Goal: Information Seeking & Learning: Check status

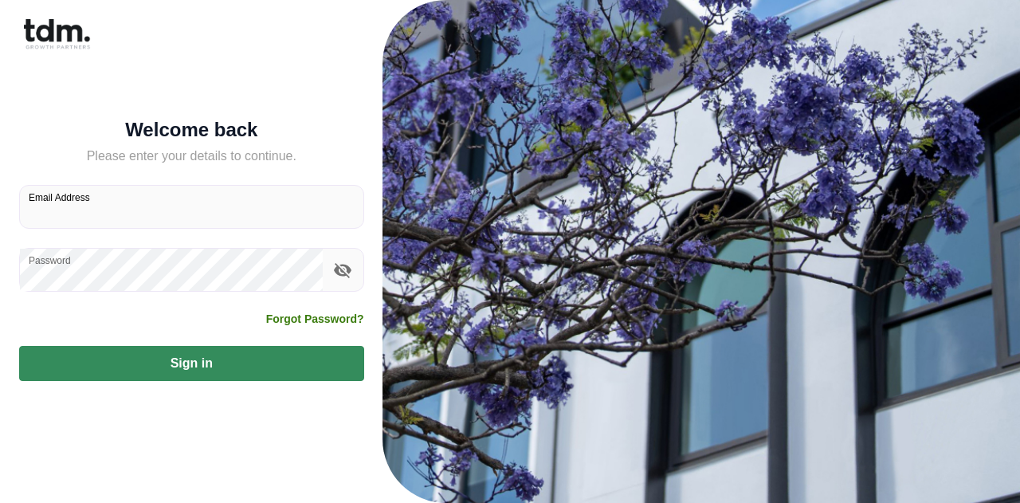
click at [363, 207] on div at bounding box center [363, 207] width 0 height 0
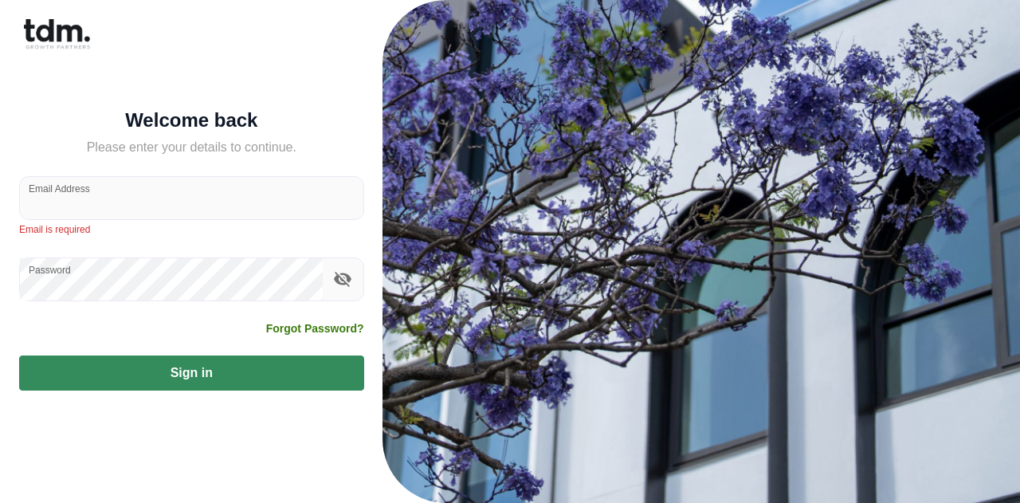
type input "**********"
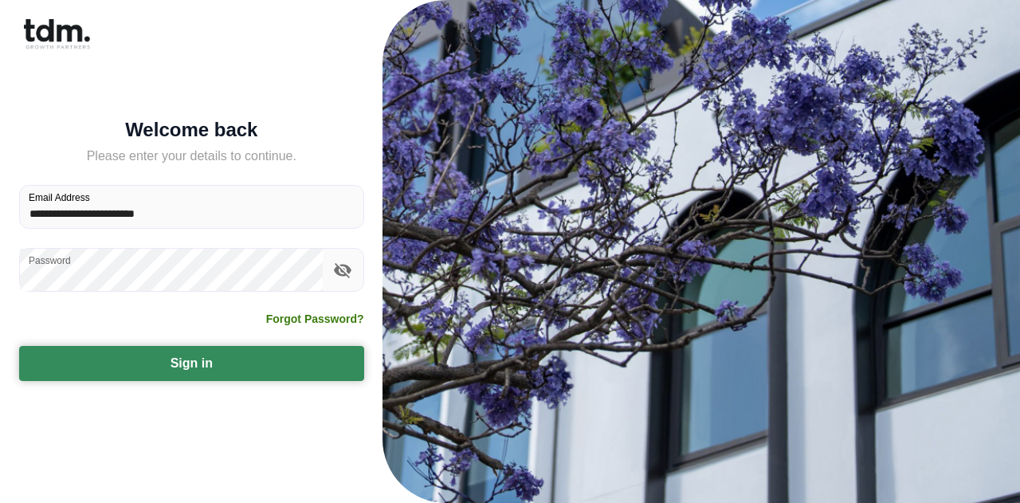
click at [210, 360] on button "Sign in" at bounding box center [191, 363] width 345 height 35
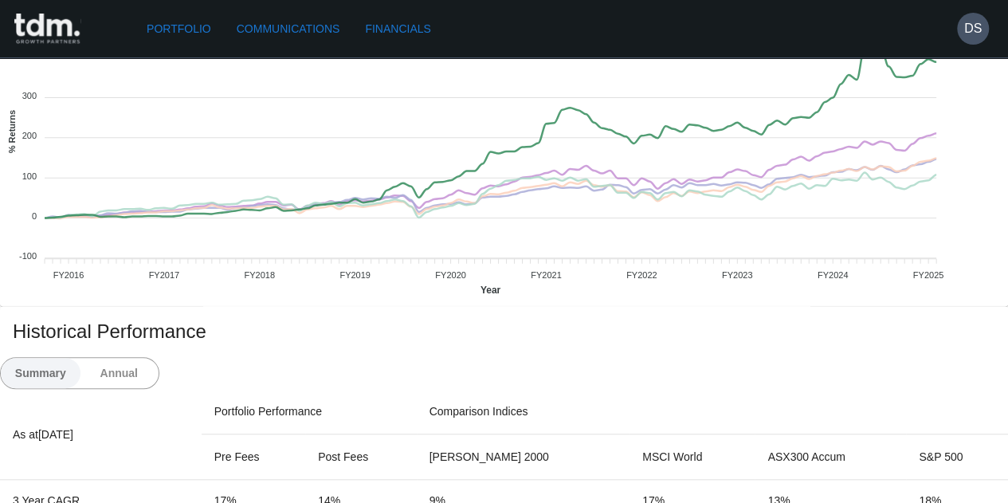
scroll to position [398, 0]
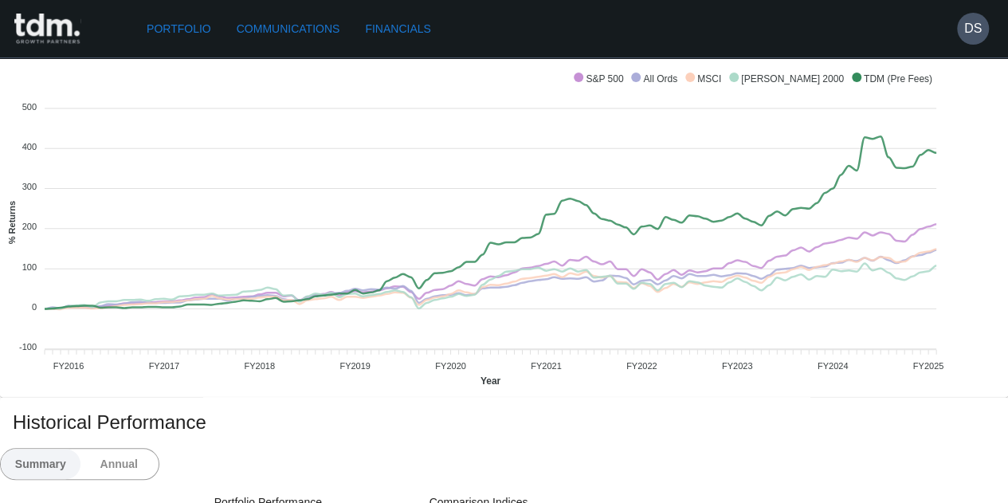
click at [313, 20] on link "Communications" at bounding box center [288, 28] width 116 height 29
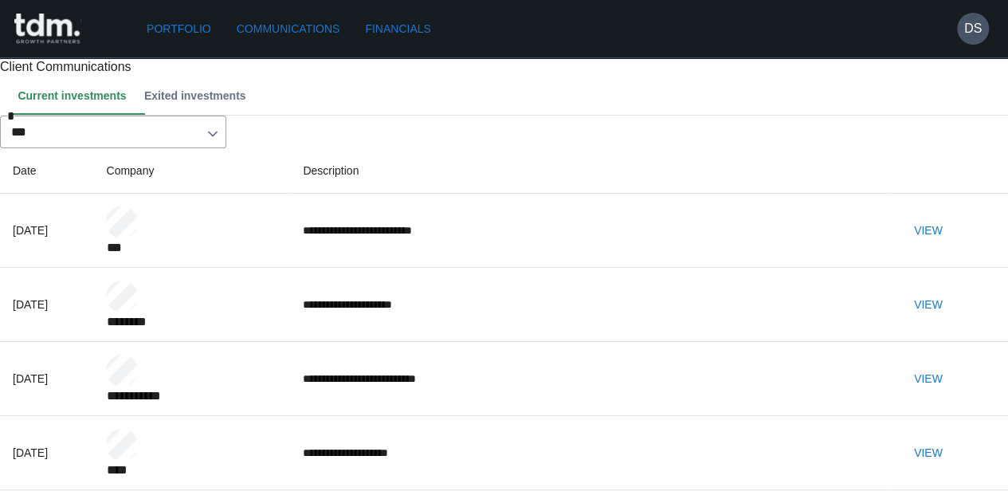
scroll to position [80, 0]
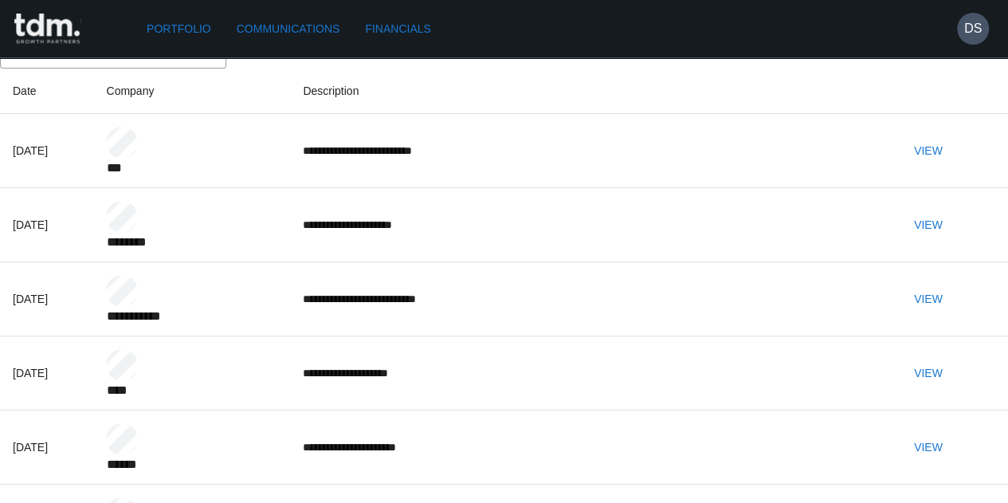
click at [953, 166] on button "View" at bounding box center [927, 150] width 51 height 29
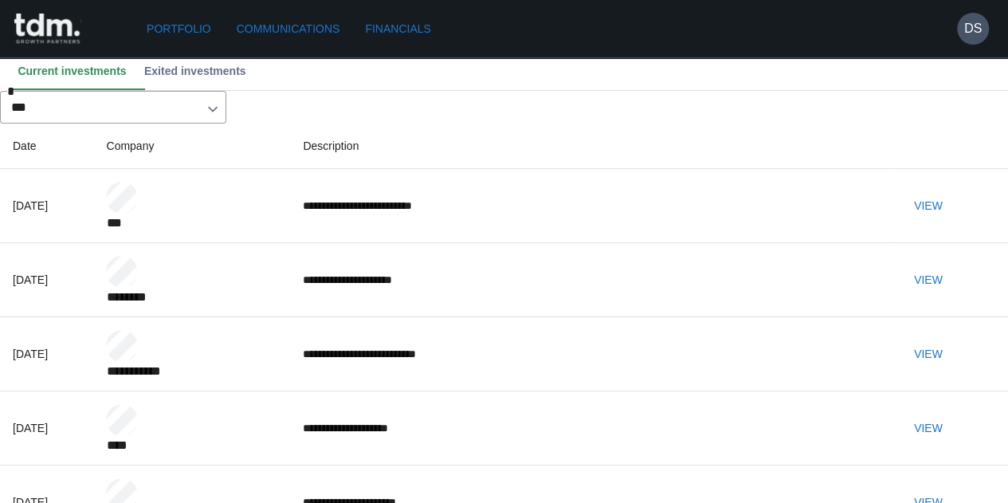
scroll to position [0, 0]
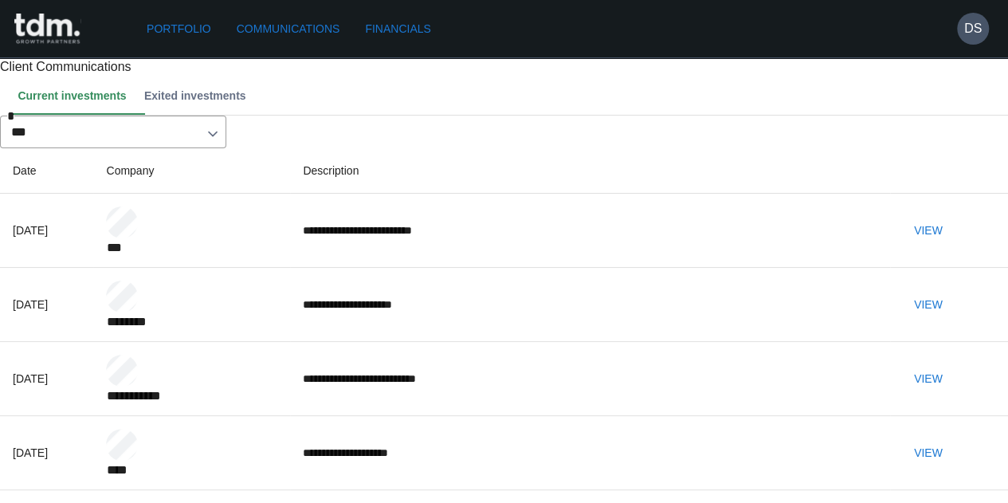
click at [191, 34] on link "Portfolio" at bounding box center [178, 28] width 77 height 29
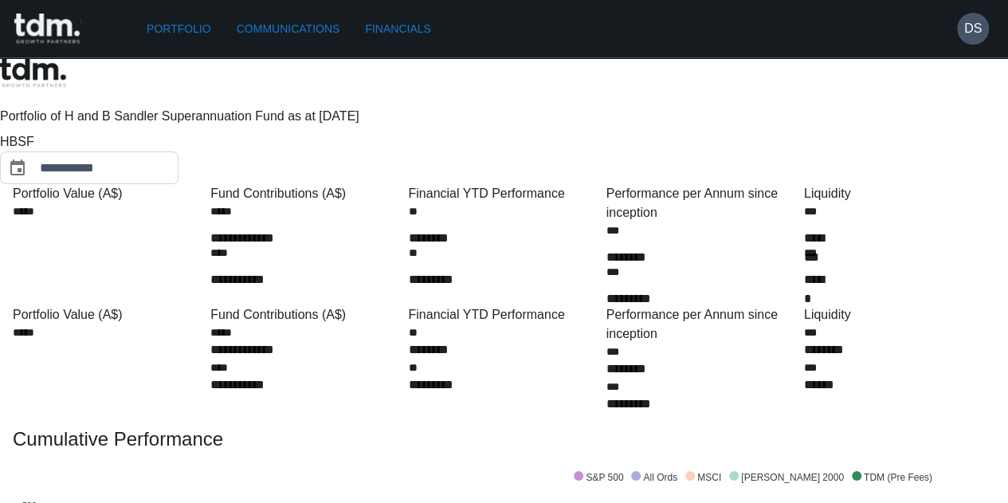
drag, startPoint x: 494, startPoint y: 158, endPoint x: 421, endPoint y: 134, distance: 77.1
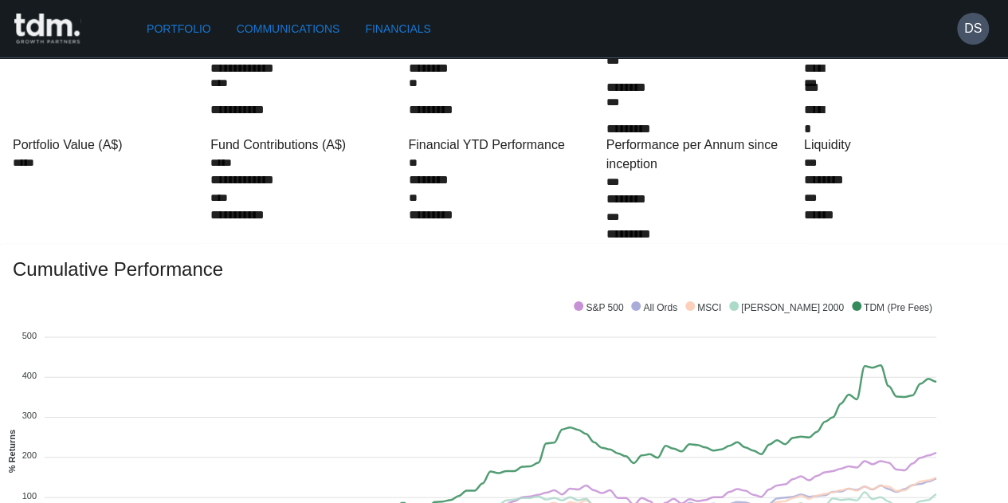
scroll to position [80, 0]
